Goal: Transaction & Acquisition: Purchase product/service

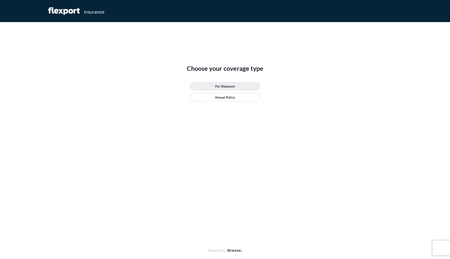
click at [233, 86] on p "Per Shipment" at bounding box center [225, 86] width 20 height 5
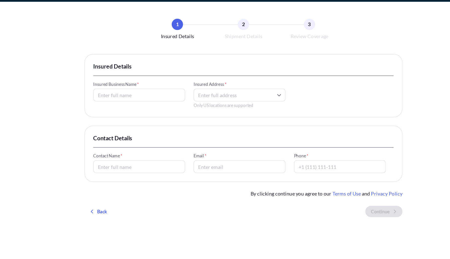
click at [153, 89] on input "Insured Business Name *" at bounding box center [150, 88] width 65 height 9
